Goal: Transaction & Acquisition: Book appointment/travel/reservation

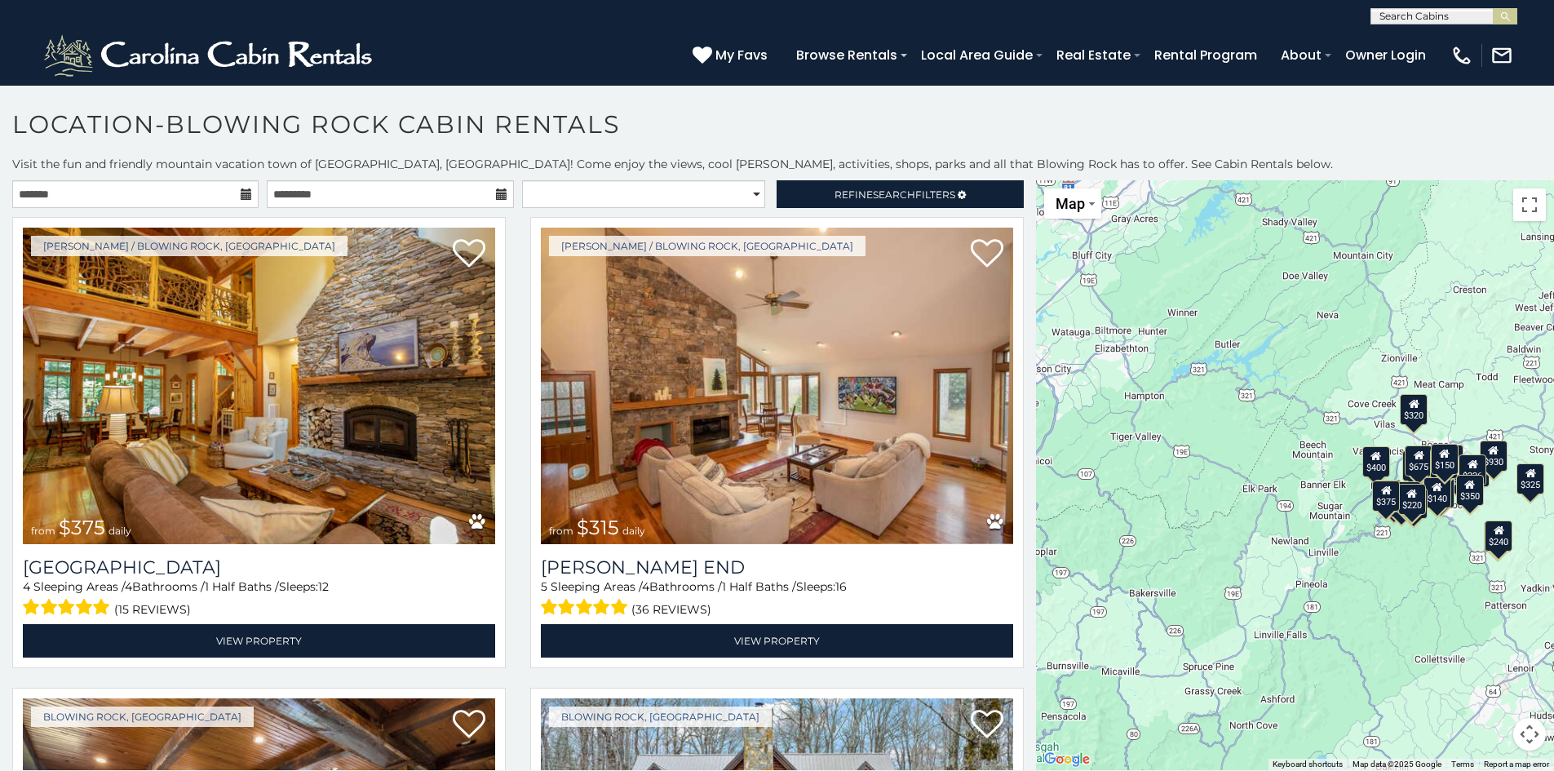
click at [241, 193] on icon at bounding box center [246, 193] width 11 height 11
click at [244, 193] on icon at bounding box center [246, 193] width 11 height 11
click at [444, 193] on input "text" at bounding box center [390, 194] width 246 height 28
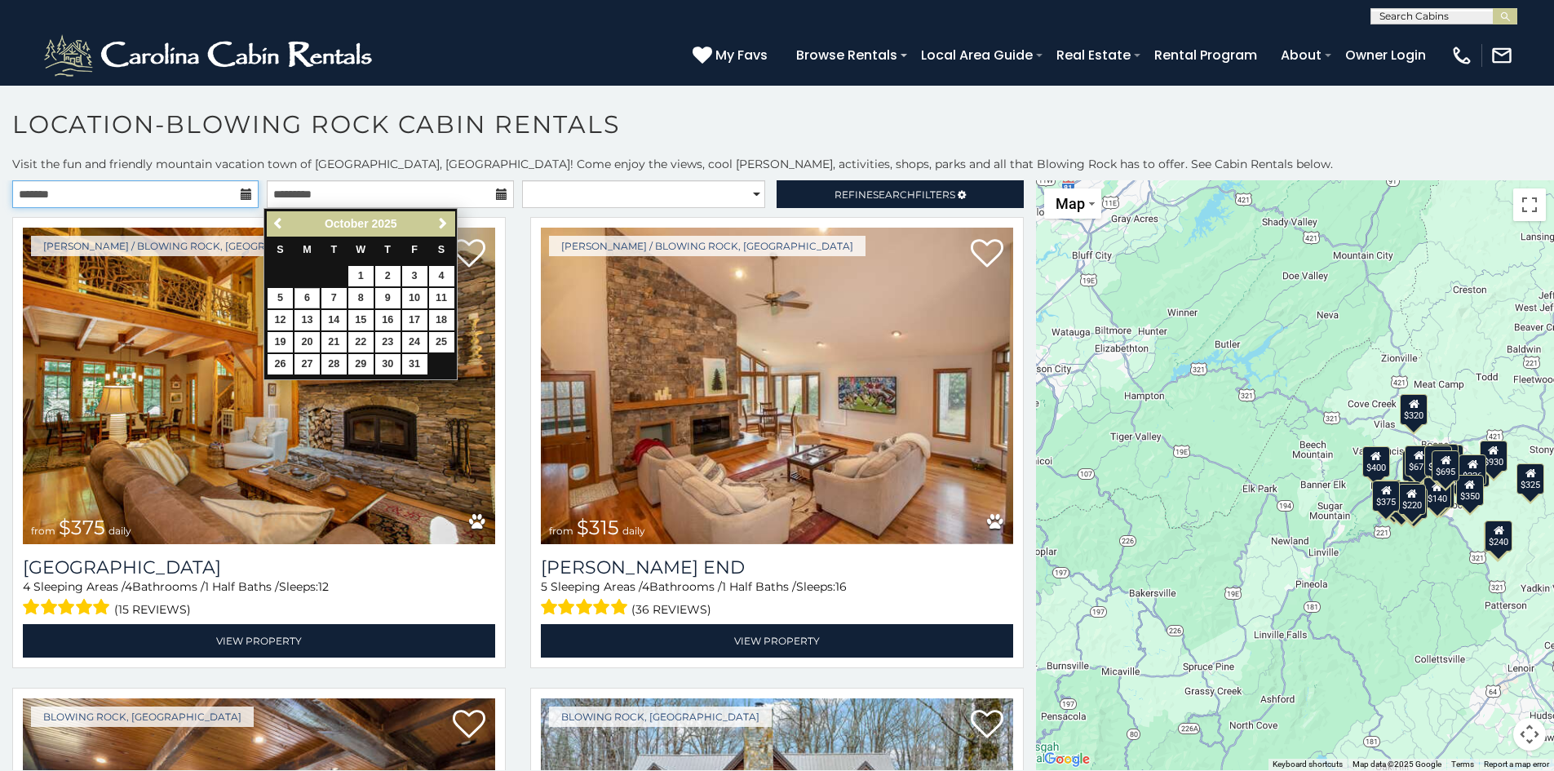
click at [158, 193] on input "text" at bounding box center [135, 194] width 246 height 28
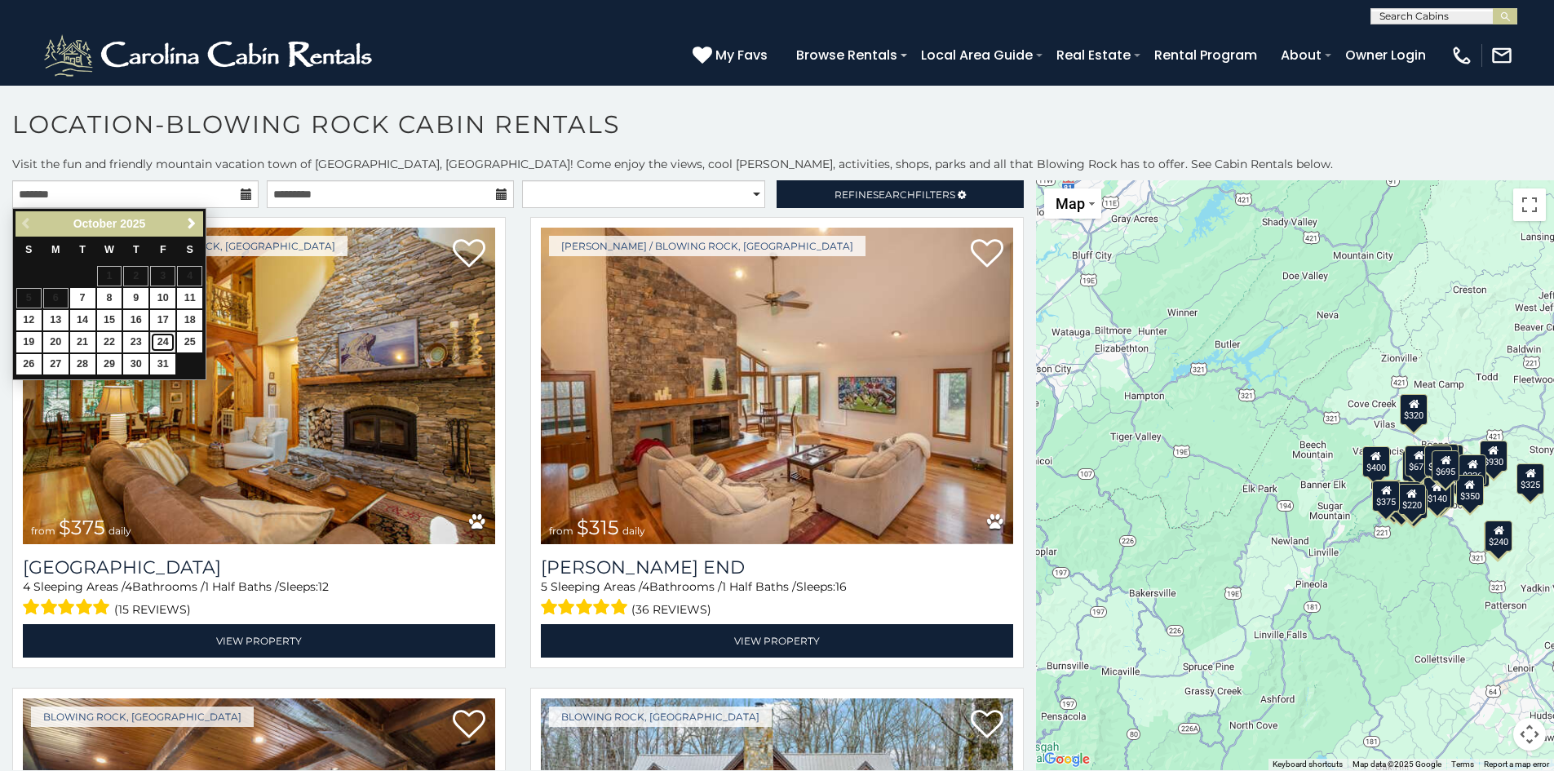
click at [156, 344] on link "24" at bounding box center [162, 342] width 25 height 20
type input "**********"
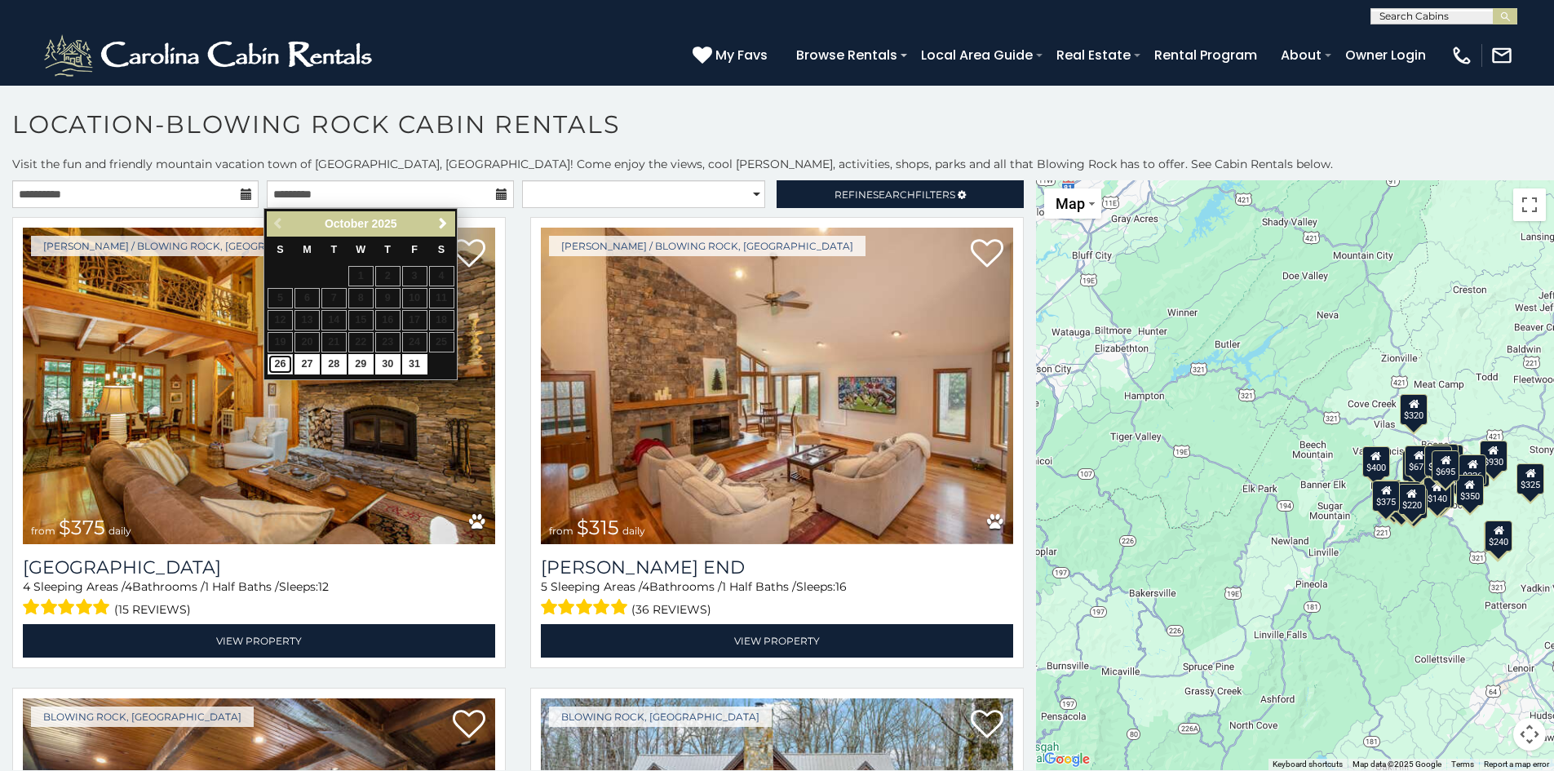
click at [279, 367] on link "26" at bounding box center [280, 364] width 25 height 20
type input "**********"
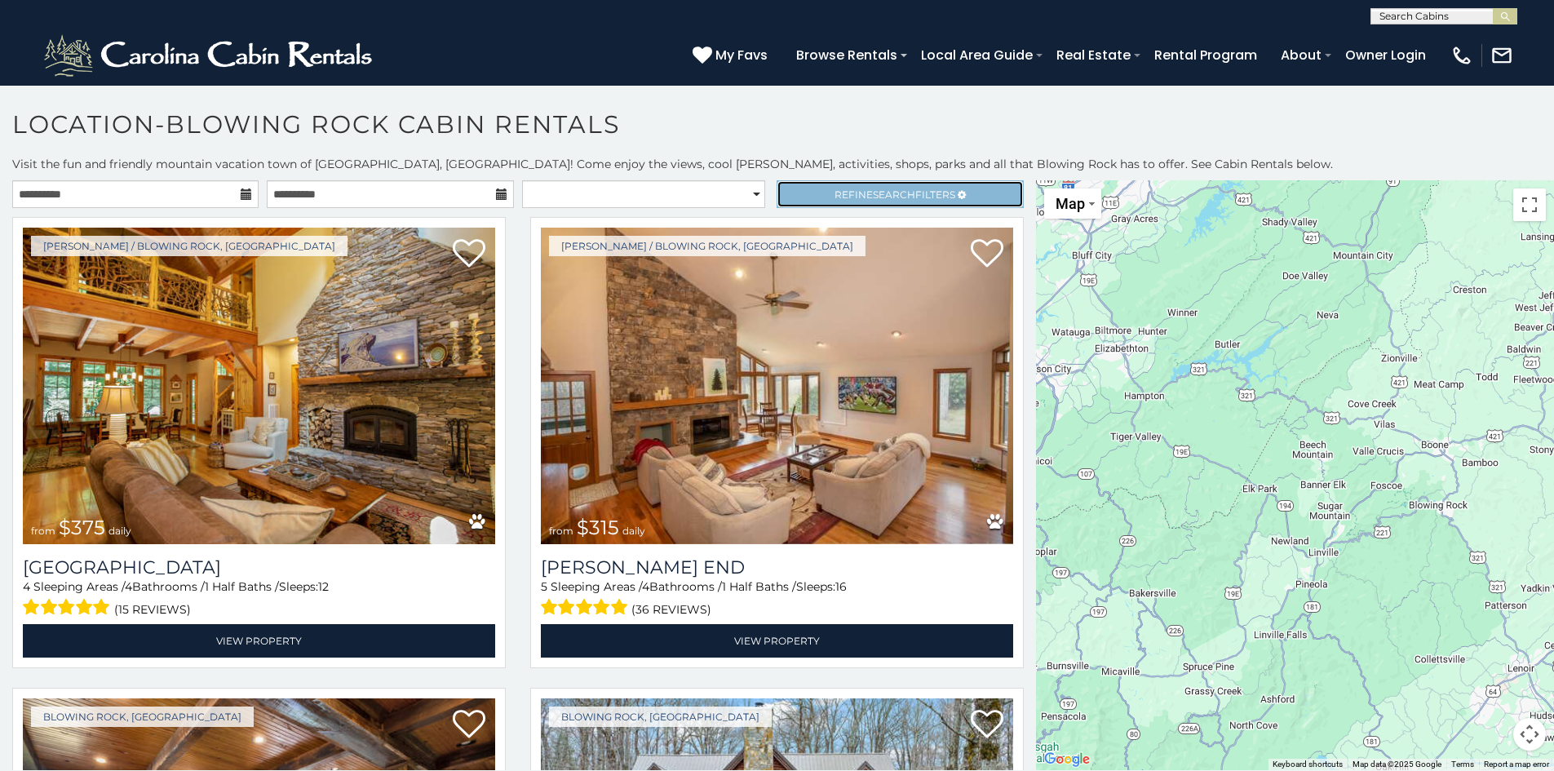
click at [811, 193] on link "Refine Search Filters" at bounding box center [900, 194] width 246 height 28
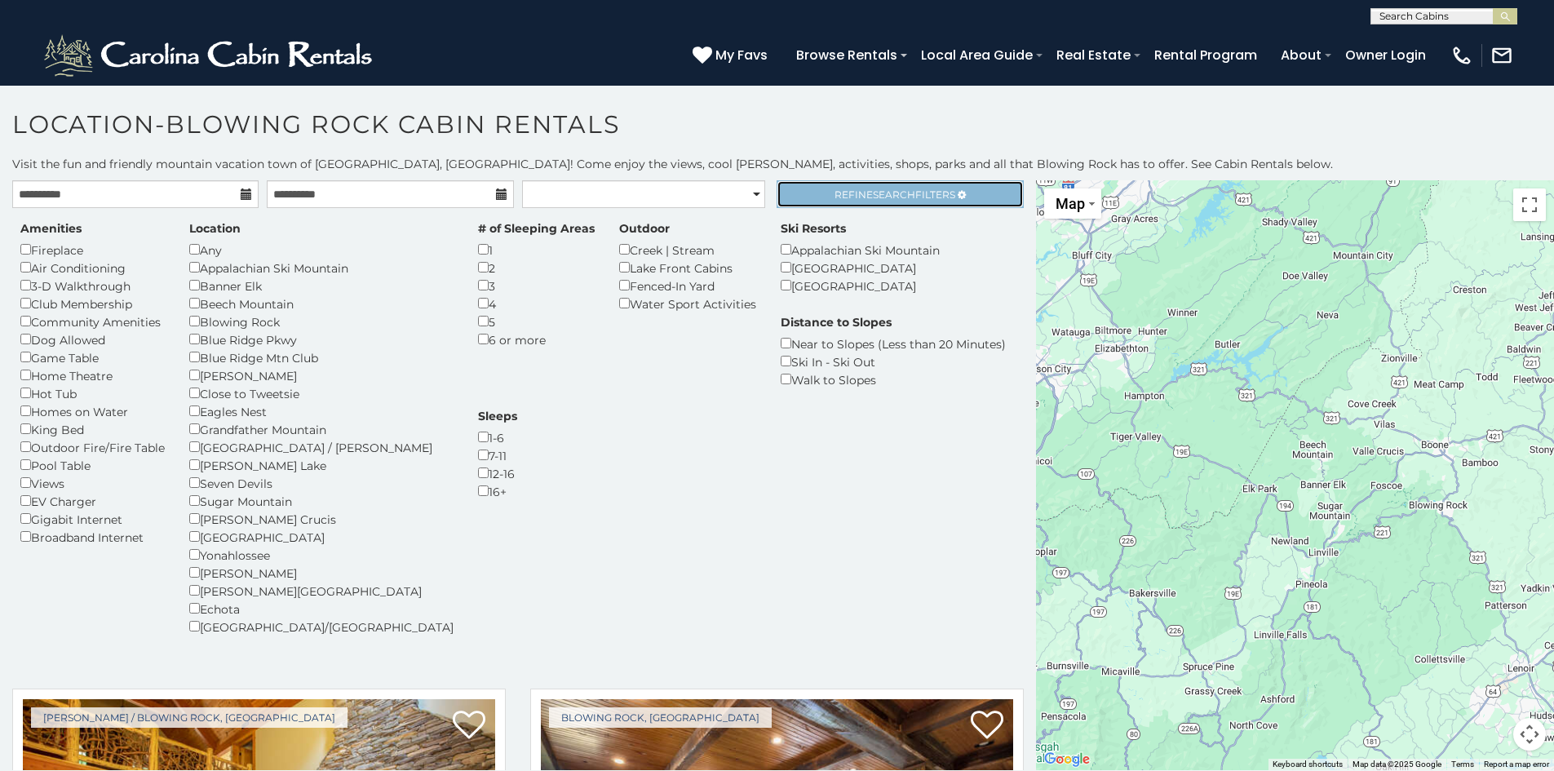
click at [835, 195] on span "Refine Search Filters" at bounding box center [895, 194] width 121 height 12
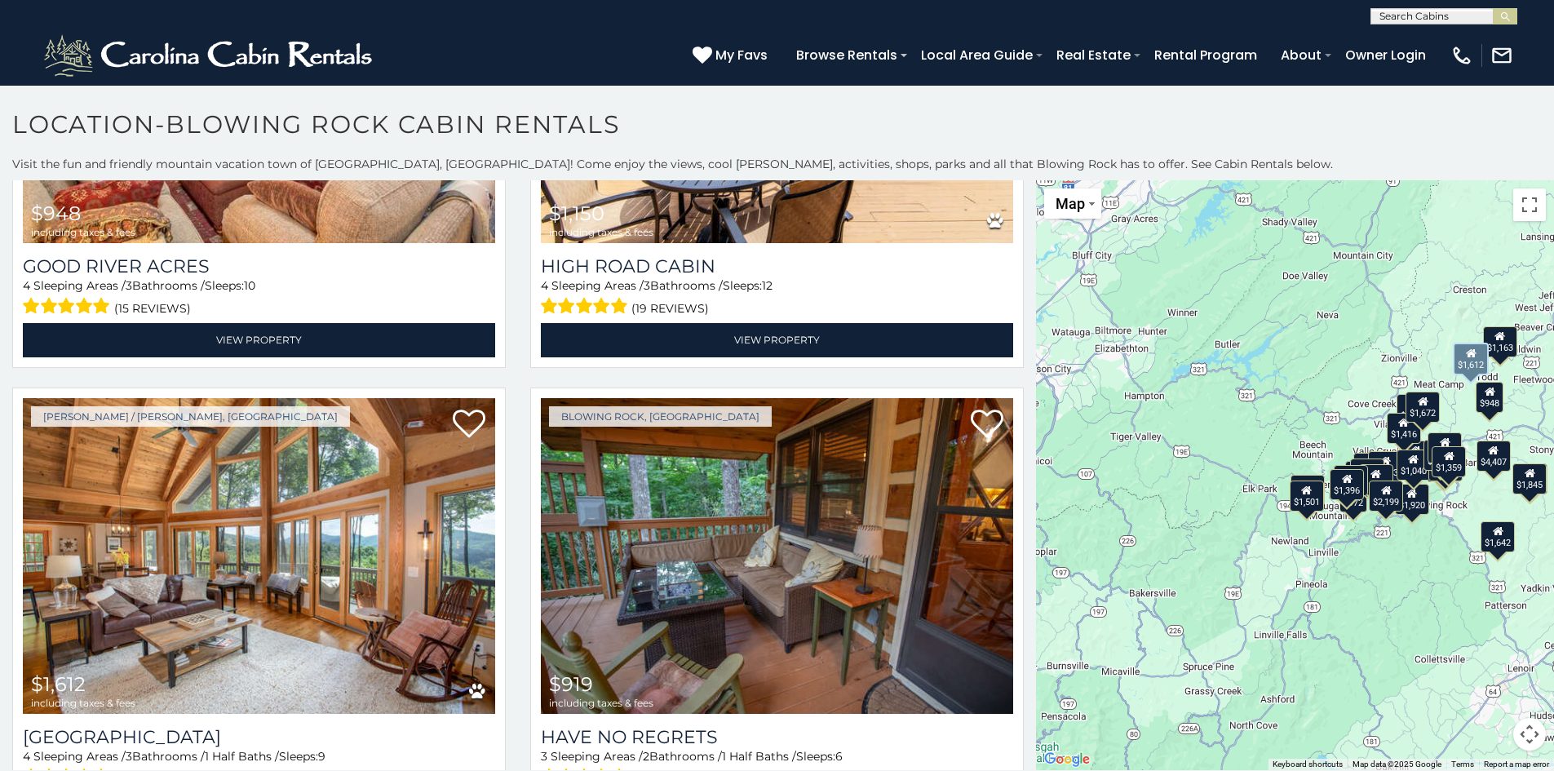
scroll to position [5629, 0]
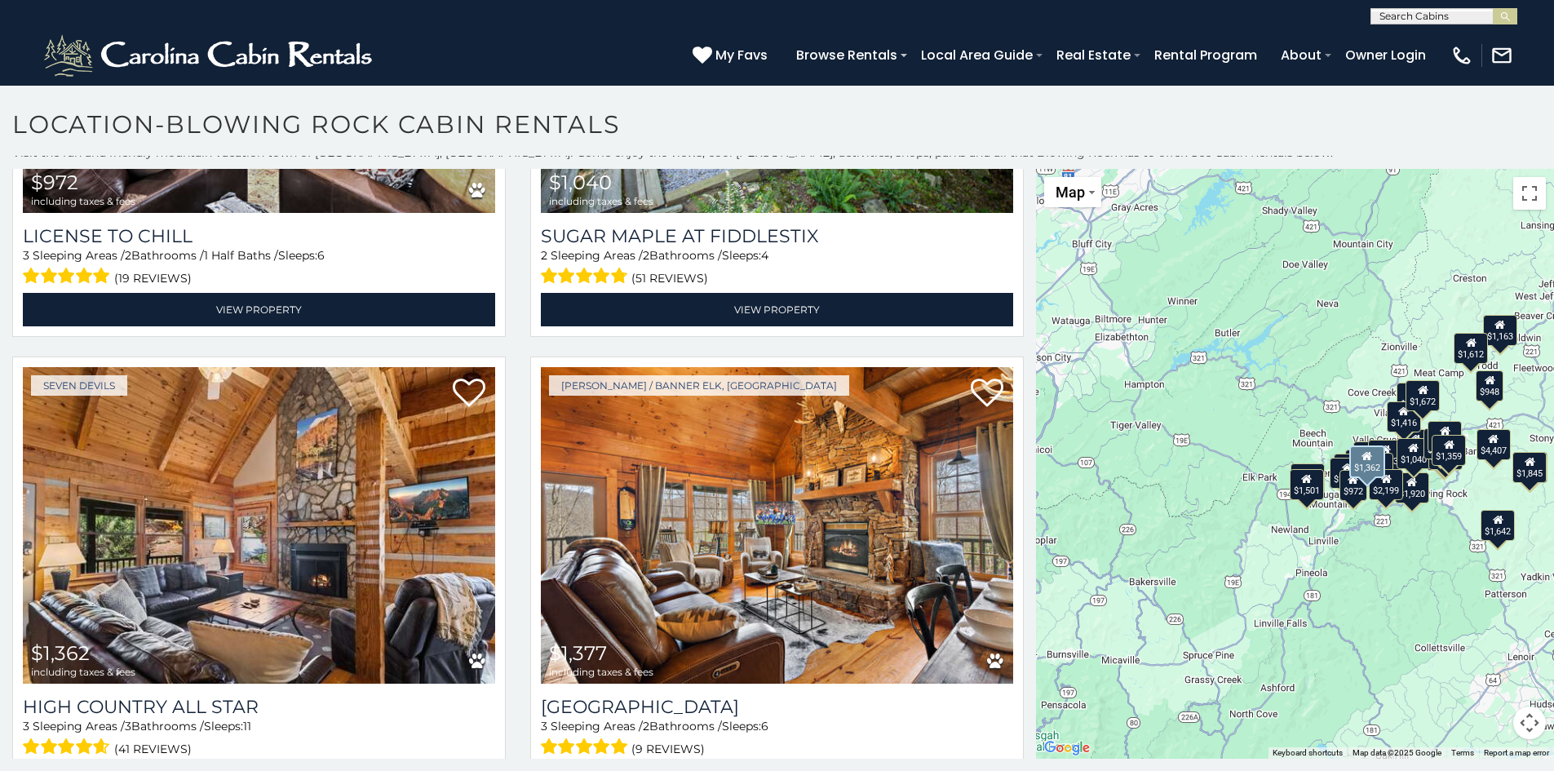
scroll to position [15, 0]
